Goal: Task Accomplishment & Management: Use online tool/utility

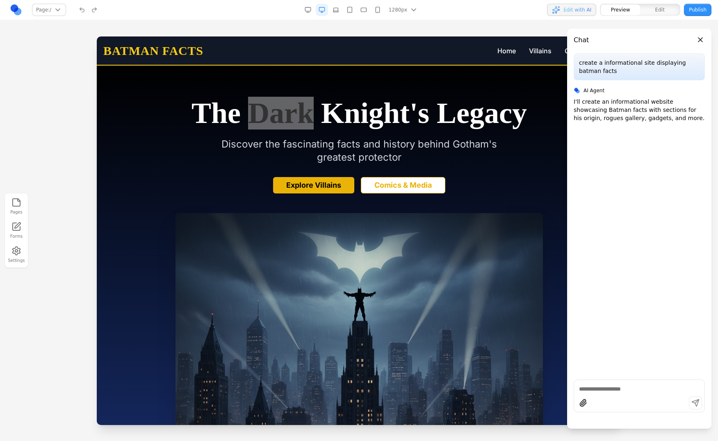
click at [635, 39] on button "Close panel" at bounding box center [700, 39] width 9 height 9
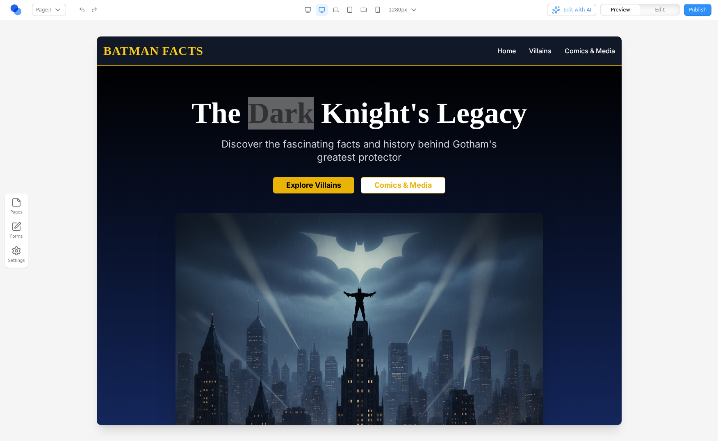
click at [338, 11] on icon "button" at bounding box center [335, 11] width 5 height 0
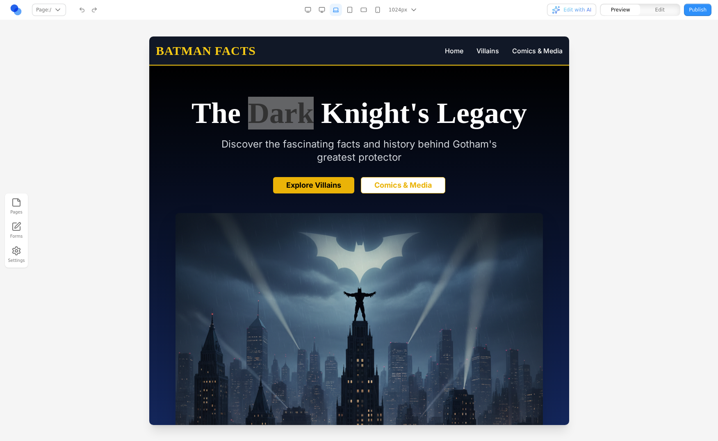
click at [84, 103] on div at bounding box center [359, 239] width 718 height 404
click at [269, 107] on h1 "The Dark Knight's Legacy" at bounding box center [359, 113] width 368 height 30
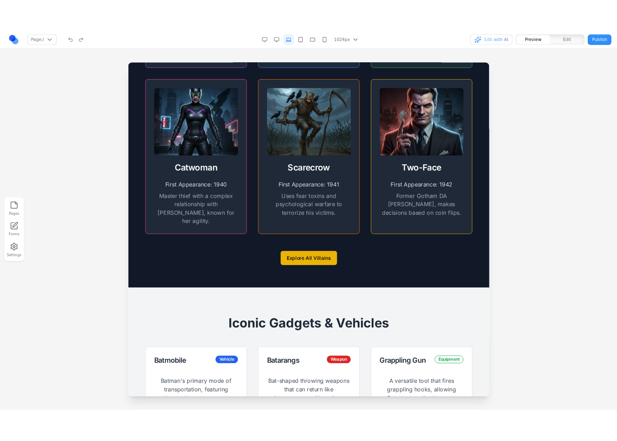
scroll to position [1380, 0]
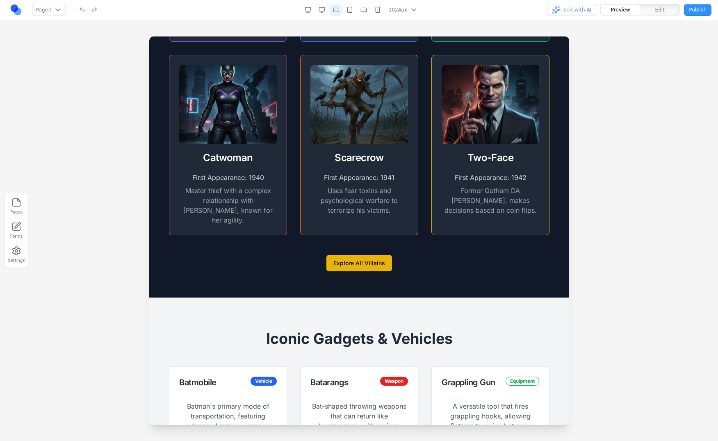
click at [16, 8] on link at bounding box center [16, 10] width 12 height 12
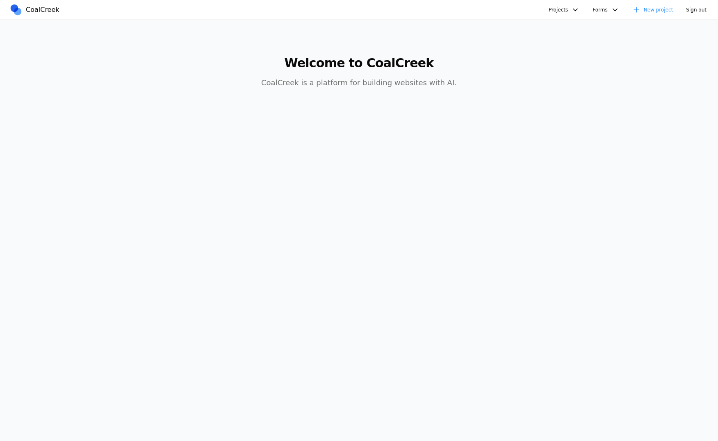
click at [635, 10] on link "New project" at bounding box center [653, 10] width 51 height 12
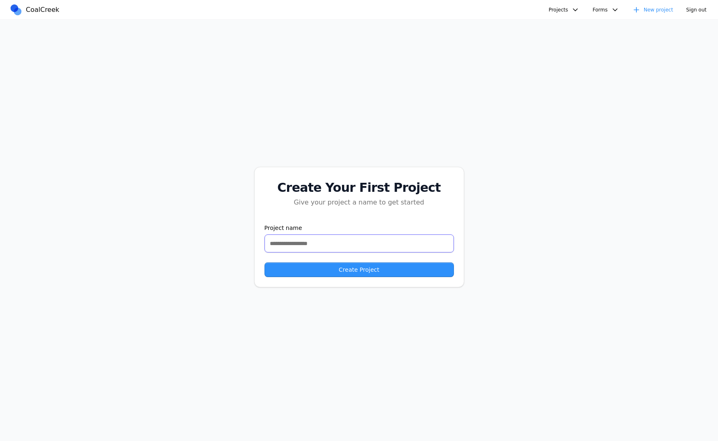
click at [336, 240] on input "text" at bounding box center [360, 244] width 190 height 18
type input "**********"
click at [265, 263] on button "Create Project" at bounding box center [360, 270] width 190 height 15
